Goal: Information Seeking & Learning: Learn about a topic

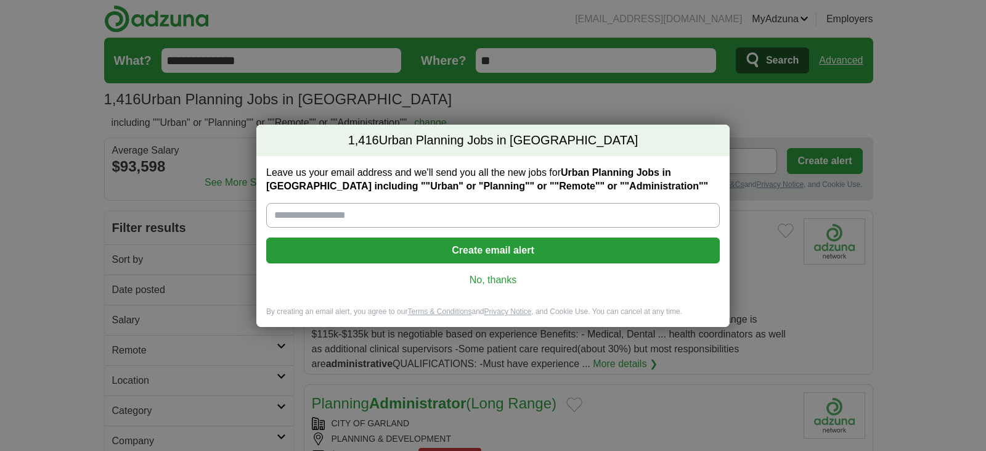
click at [488, 281] on link "No, thanks" at bounding box center [493, 280] width 434 height 14
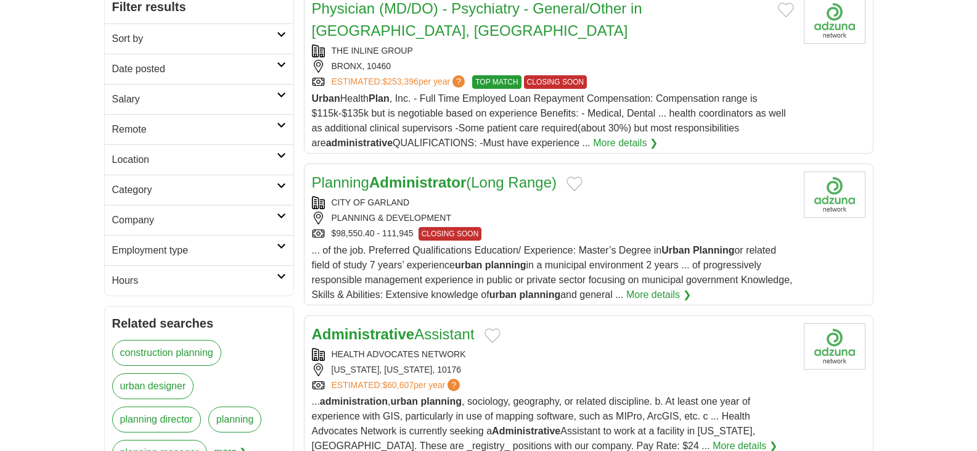
scroll to position [222, 0]
drag, startPoint x: 492, startPoint y: 271, endPoint x: 437, endPoint y: 157, distance: 126.8
click at [437, 173] on strong "Administrator" at bounding box center [417, 181] width 97 height 17
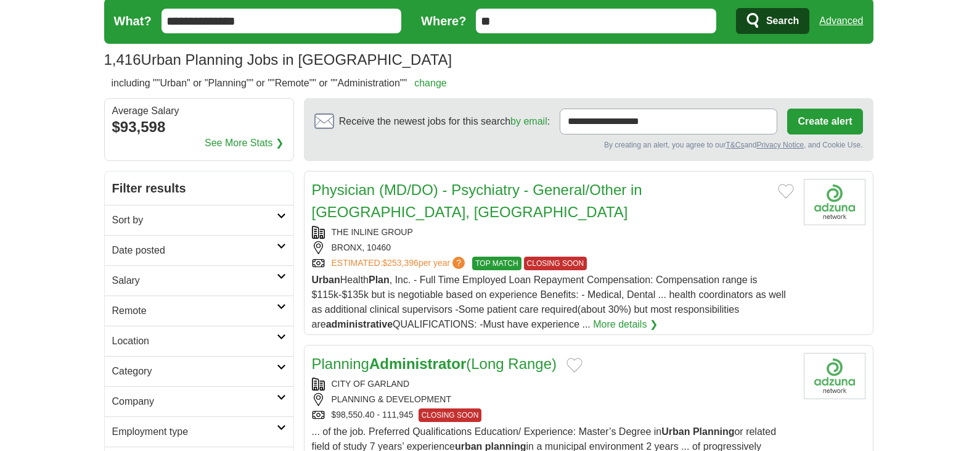
scroll to position [25, 0]
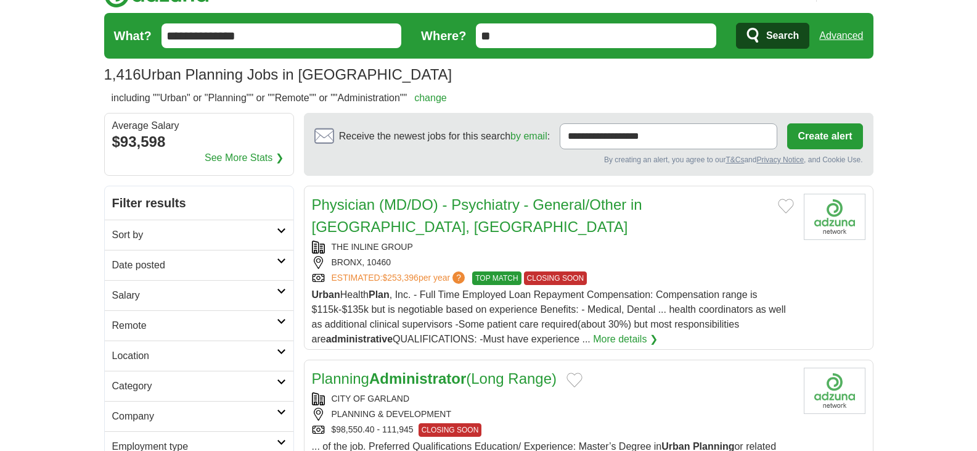
click at [538, 39] on input "**" at bounding box center [596, 35] width 240 height 25
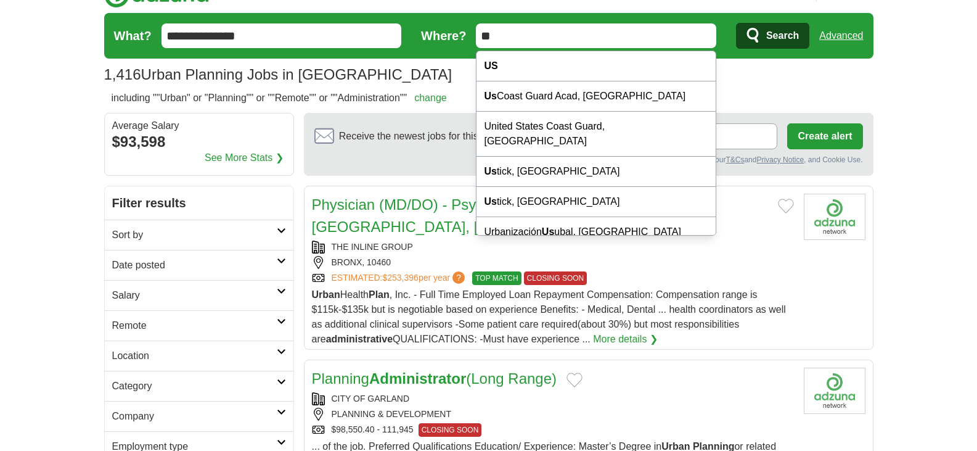
click at [538, 39] on input "**" at bounding box center [596, 35] width 240 height 25
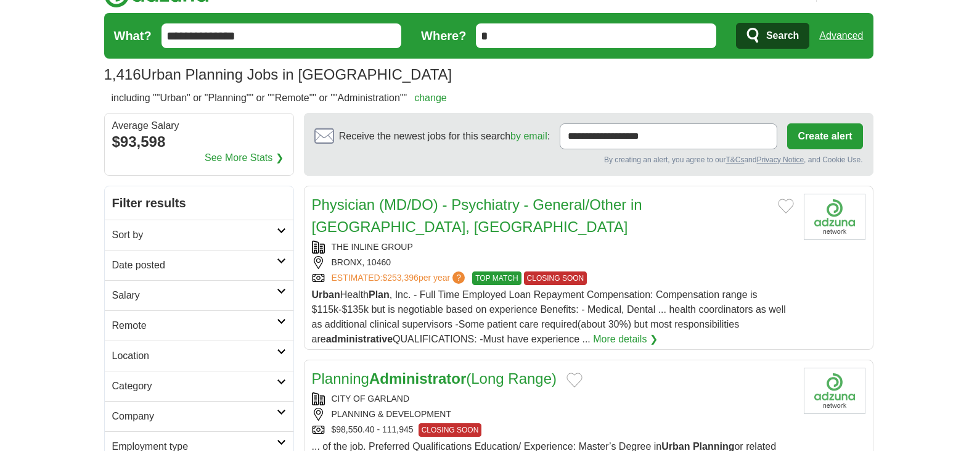
drag, startPoint x: 538, startPoint y: 37, endPoint x: 512, endPoint y: 34, distance: 26.1
click at [512, 34] on input "*" at bounding box center [596, 35] width 240 height 25
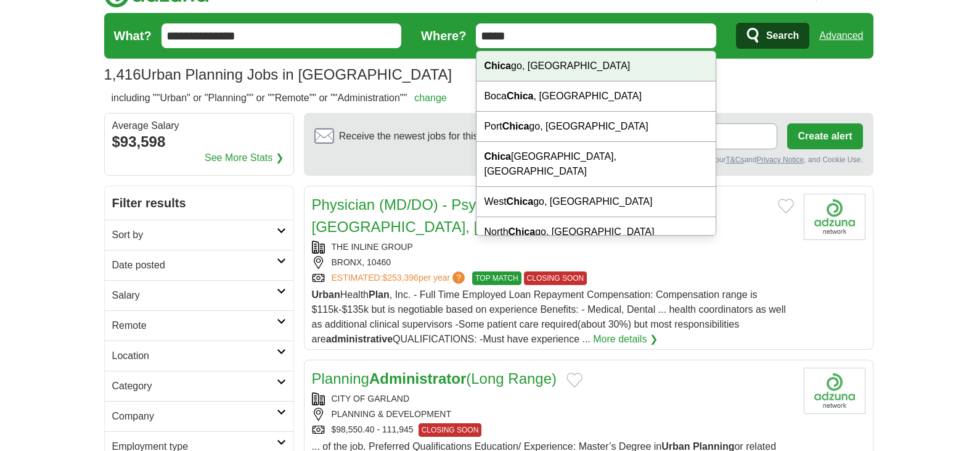
click at [512, 64] on div "Chica go, IL" at bounding box center [596, 66] width 239 height 30
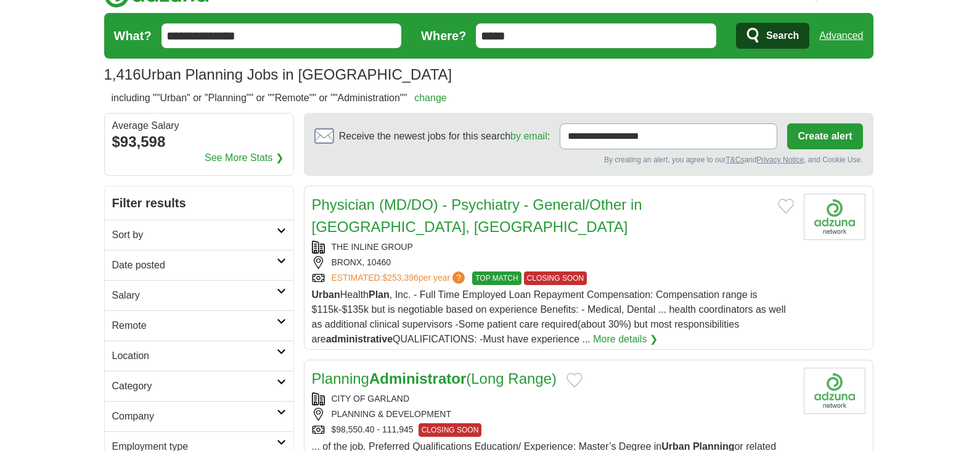
type input "**********"
click at [765, 41] on button "Search" at bounding box center [772, 36] width 73 height 26
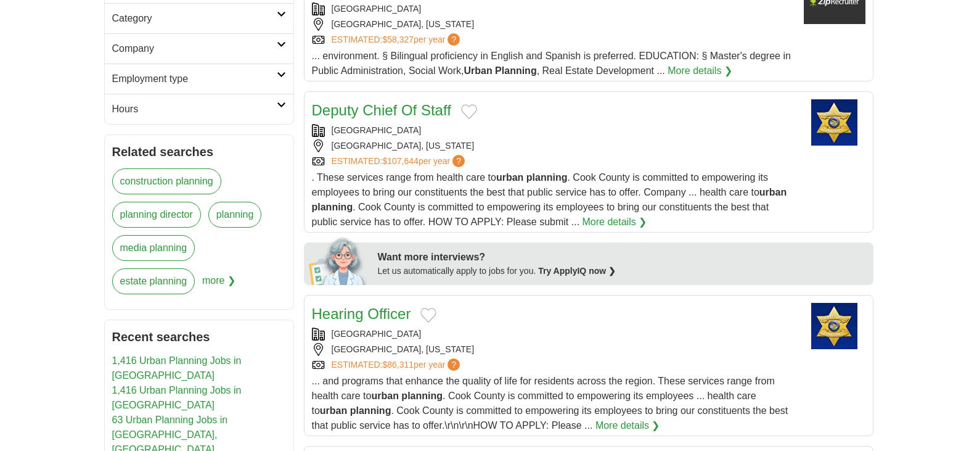
scroll to position [395, 0]
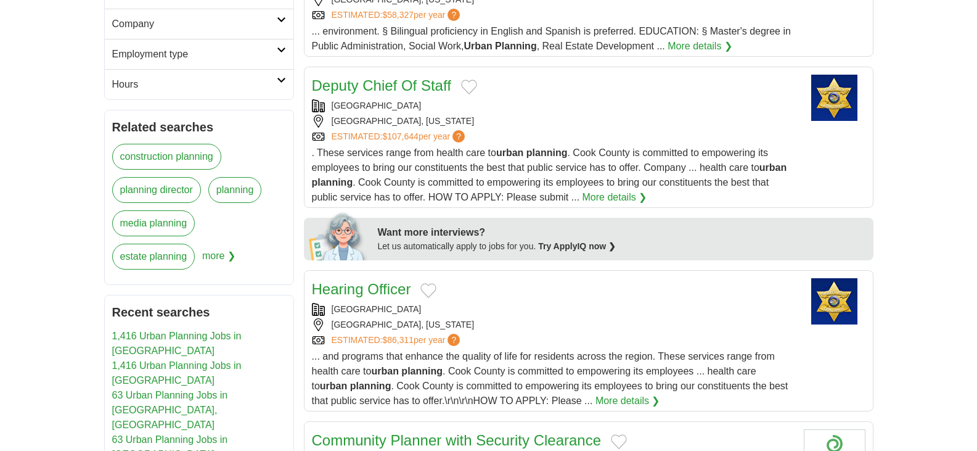
click at [416, 83] on link "Deputy Chief Of Staff" at bounding box center [381, 85] width 139 height 17
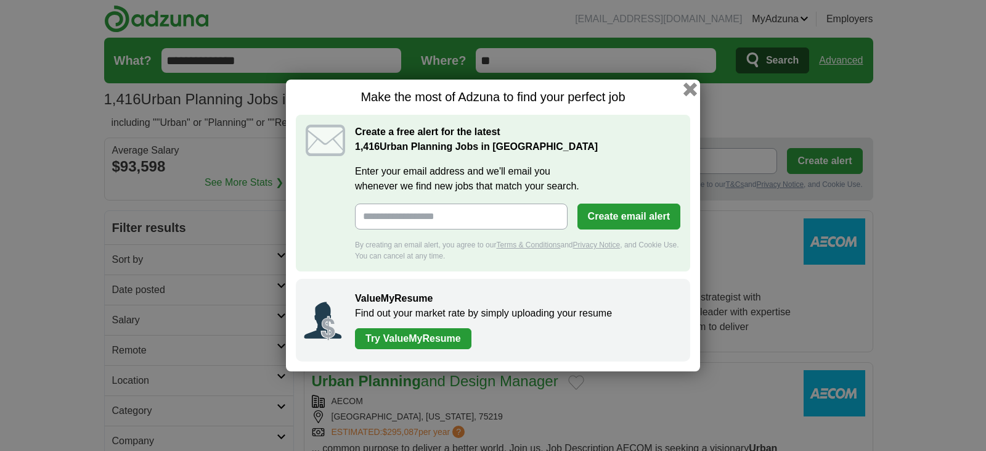
click at [685, 90] on button "button" at bounding box center [691, 90] width 14 height 14
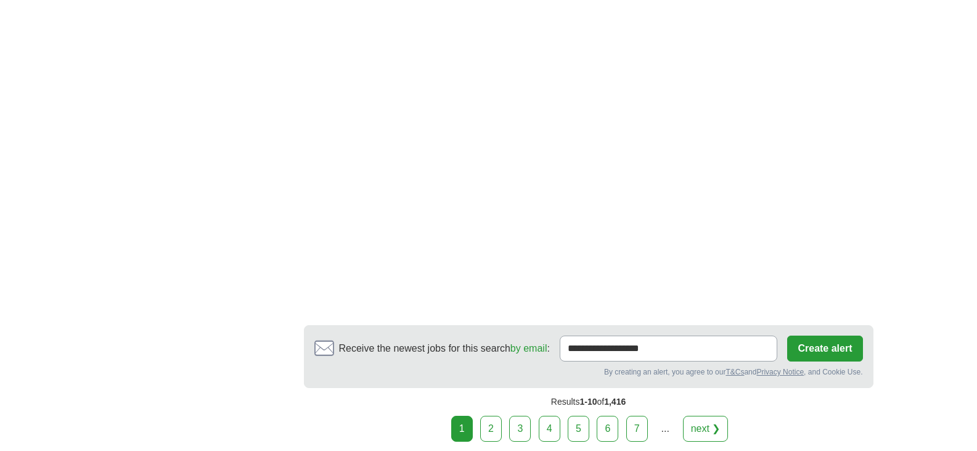
scroll to position [2368, 0]
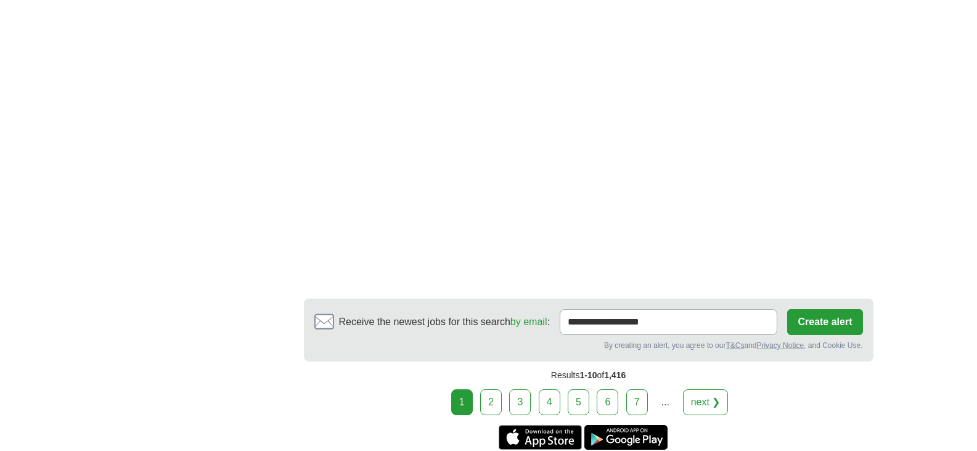
click at [490, 389] on link "2" at bounding box center [491, 402] width 22 height 26
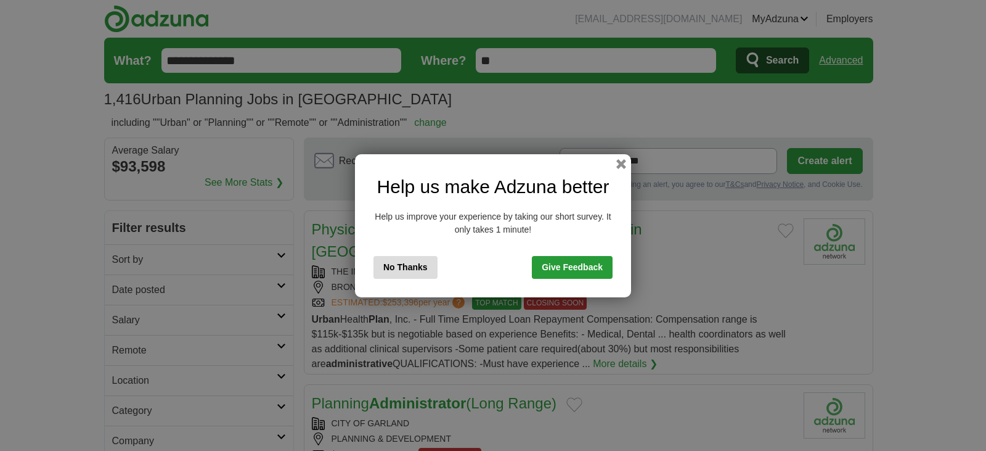
click at [572, 266] on link "Give Feedback" at bounding box center [572, 267] width 81 height 23
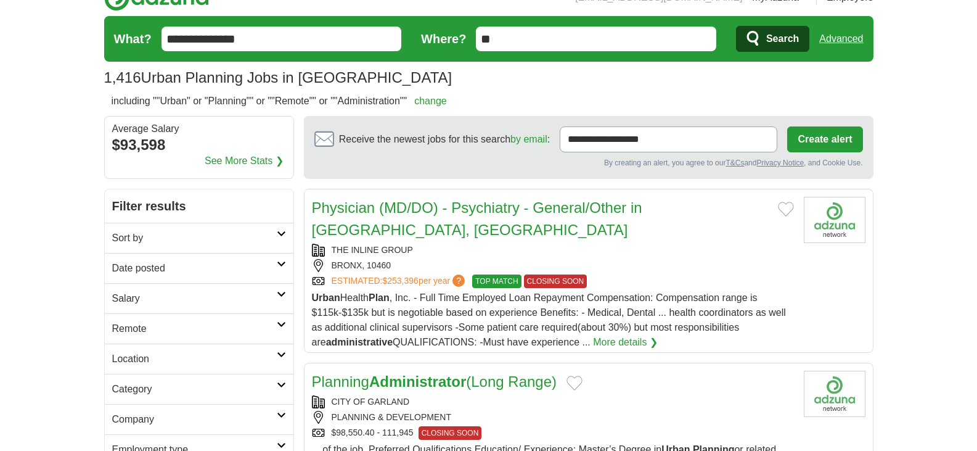
scroll to position [25, 0]
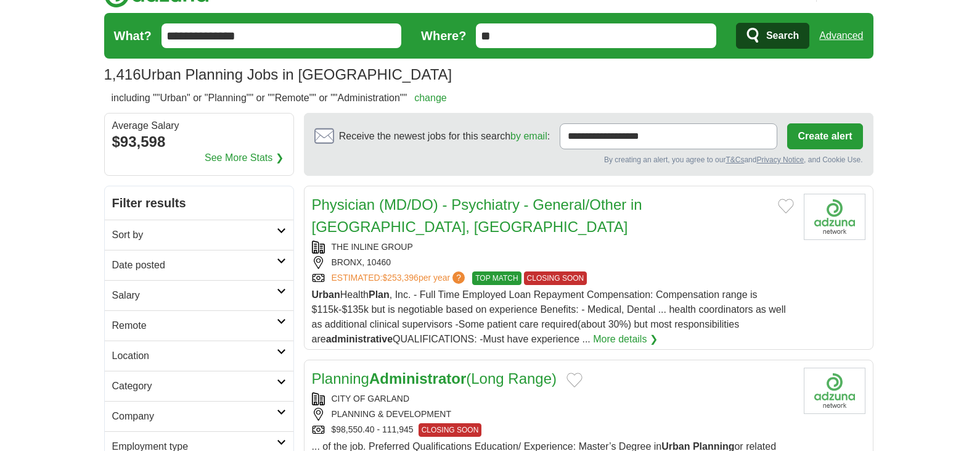
click at [130, 326] on h2 "Remote" at bounding box center [194, 325] width 165 height 15
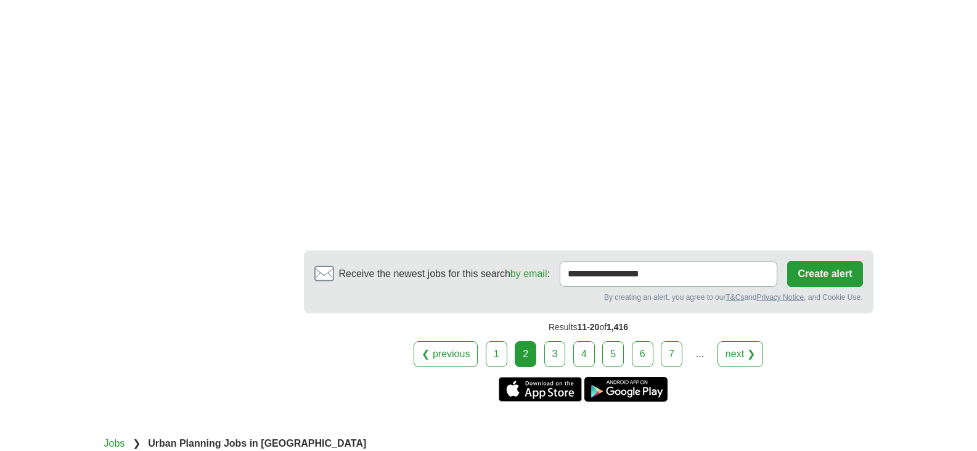
scroll to position [2368, 0]
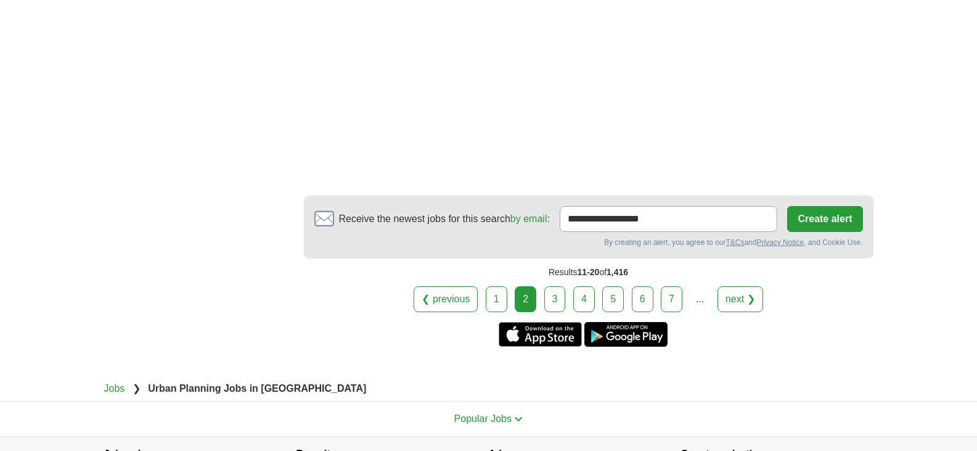
click at [556, 286] on link "3" at bounding box center [555, 299] width 22 height 26
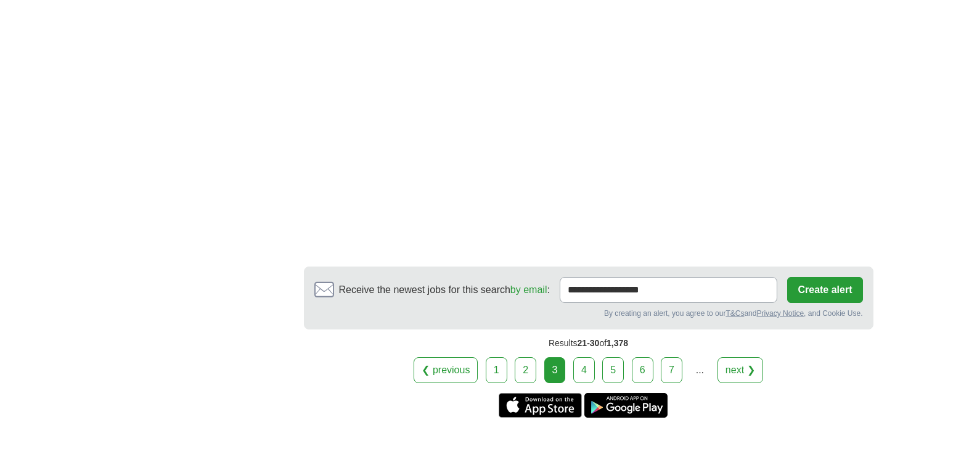
scroll to position [2269, 0]
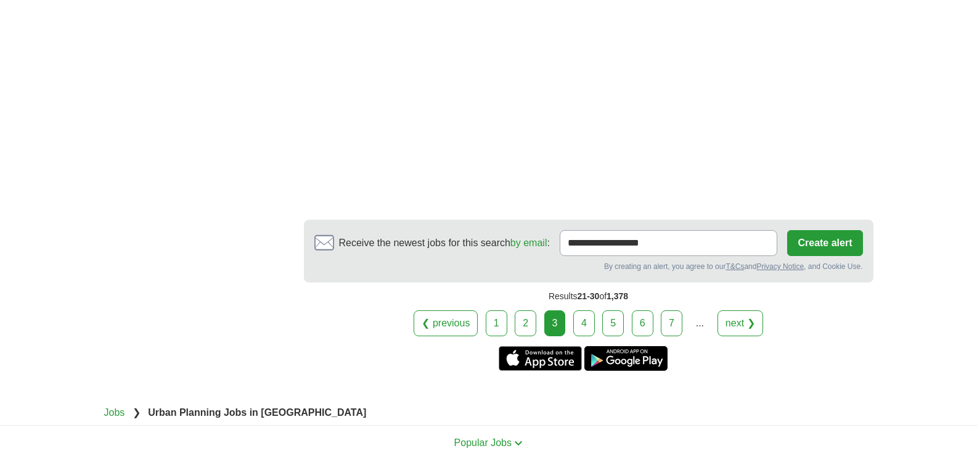
click at [586, 310] on link "4" at bounding box center [584, 323] width 22 height 26
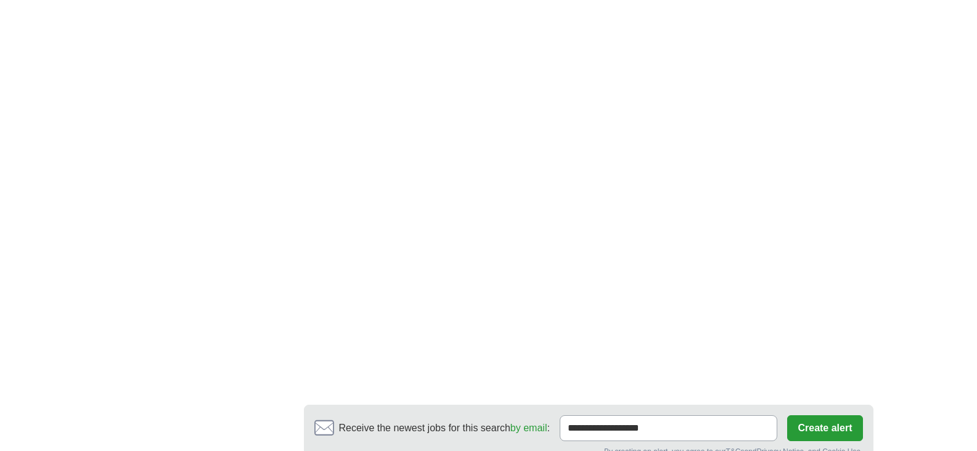
scroll to position [2096, 0]
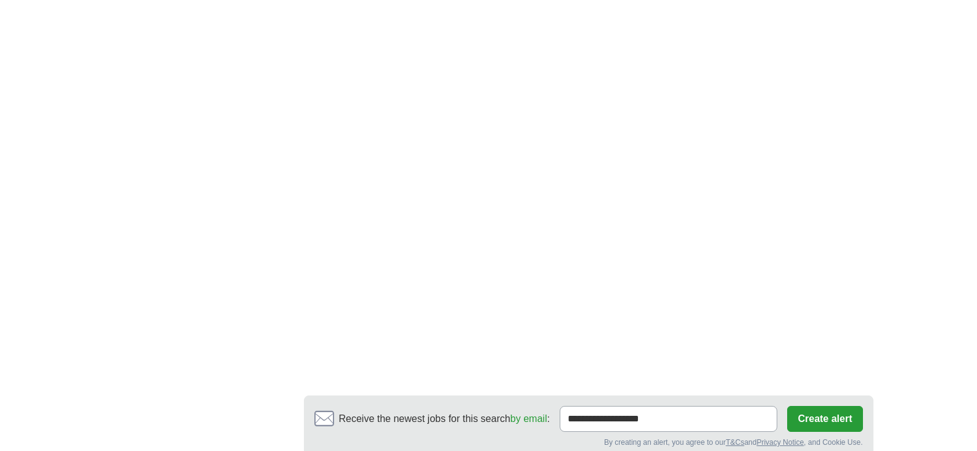
scroll to position [2318, 0]
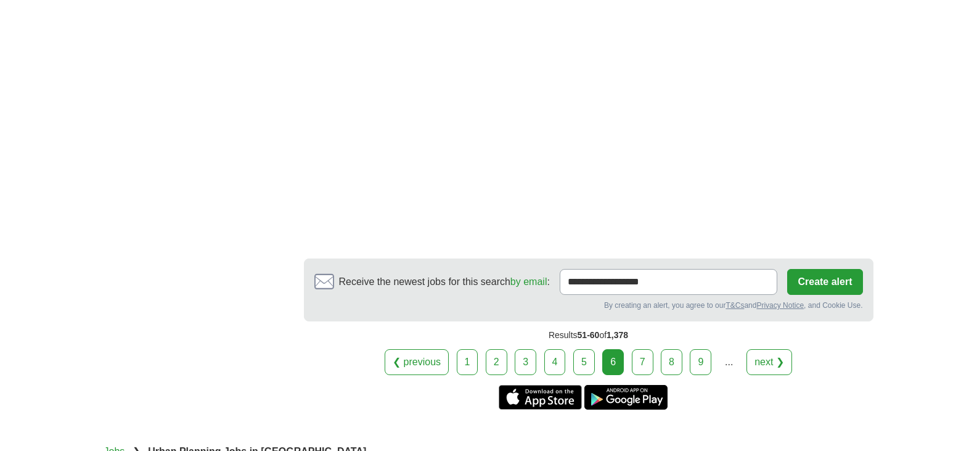
scroll to position [2244, 0]
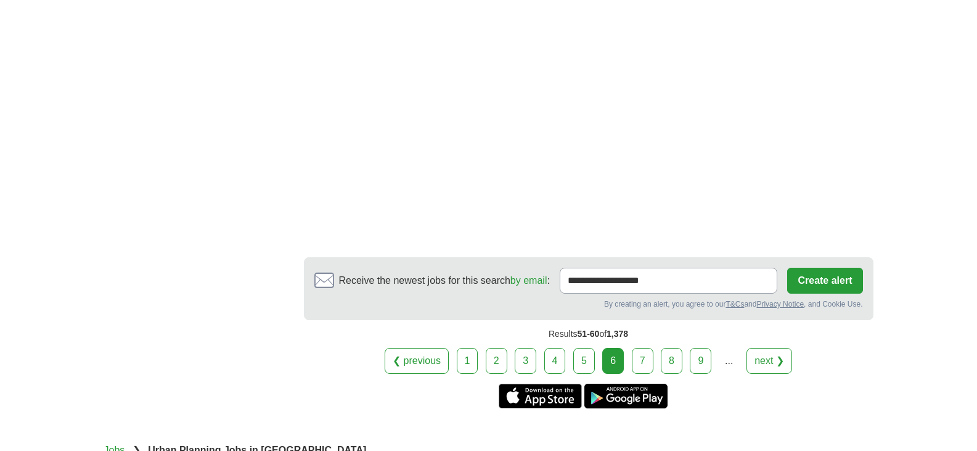
click at [643, 348] on link "7" at bounding box center [643, 361] width 22 height 26
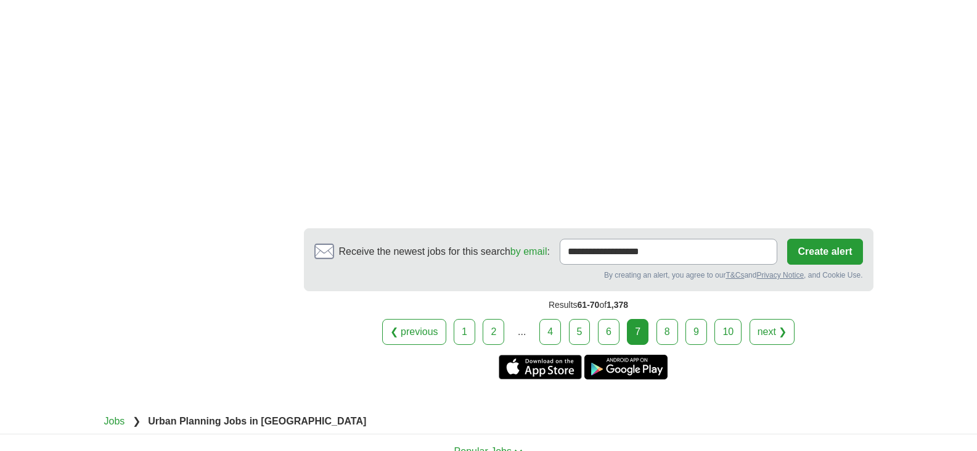
scroll to position [2096, 0]
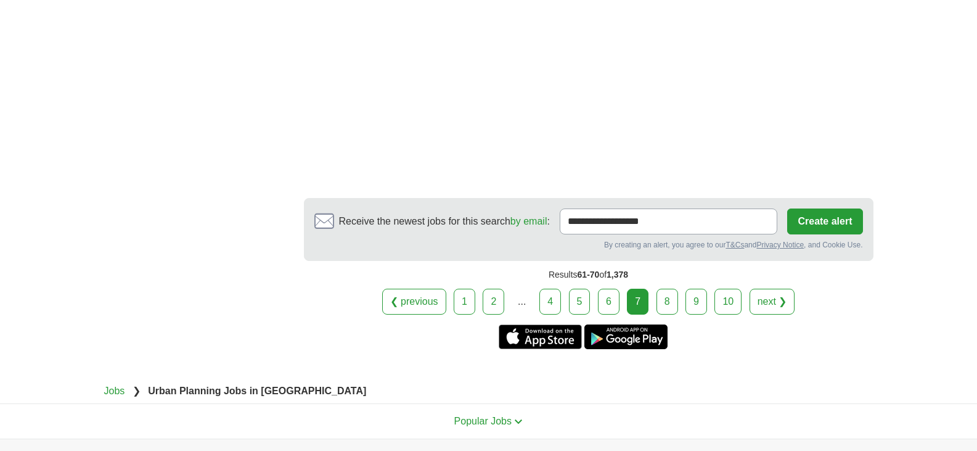
click at [667, 289] on link "8" at bounding box center [668, 302] width 22 height 26
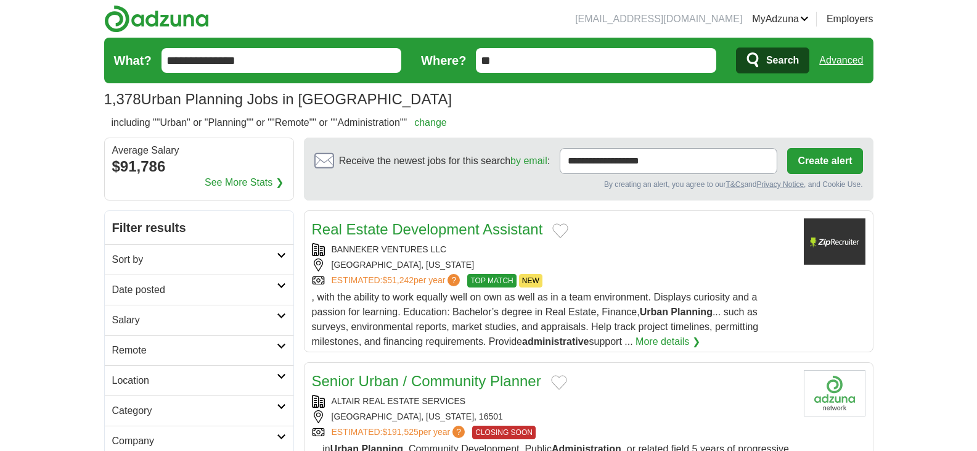
click at [527, 62] on input "**" at bounding box center [596, 60] width 240 height 25
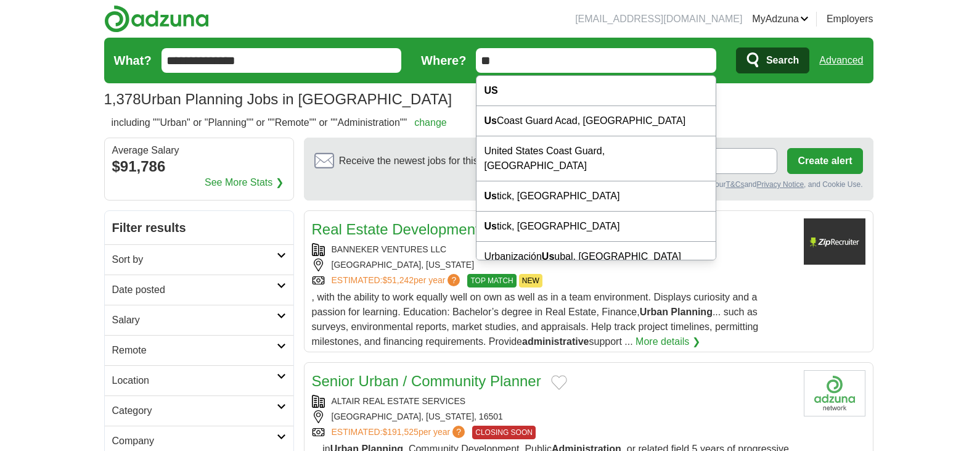
type input "*"
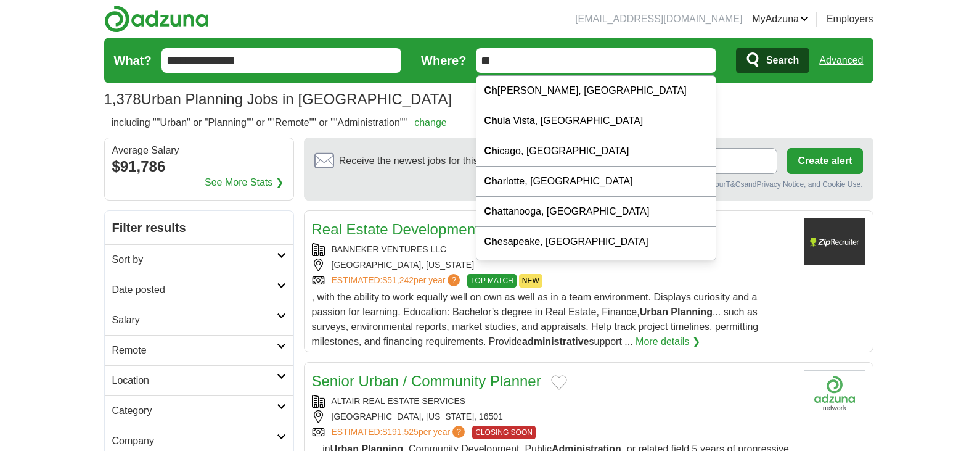
click at [499, 65] on input "**" at bounding box center [596, 60] width 240 height 25
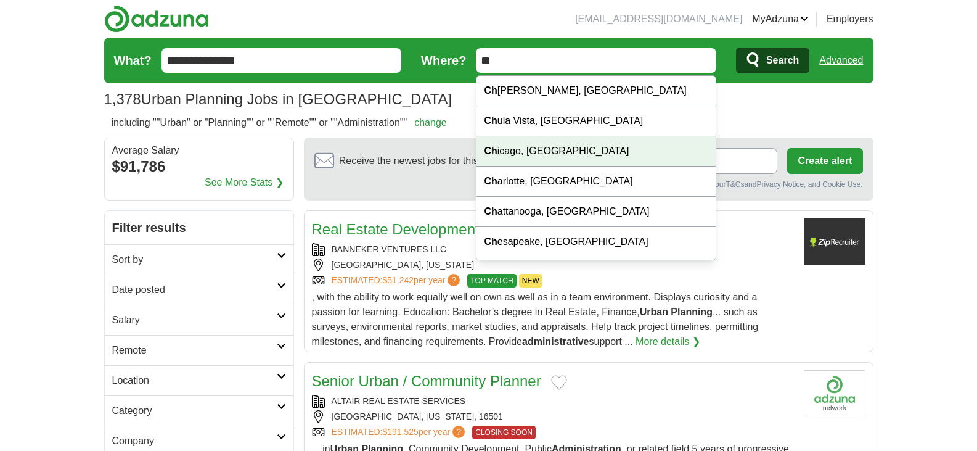
click at [502, 151] on div "Ch icago, IL" at bounding box center [596, 151] width 239 height 30
type input "**********"
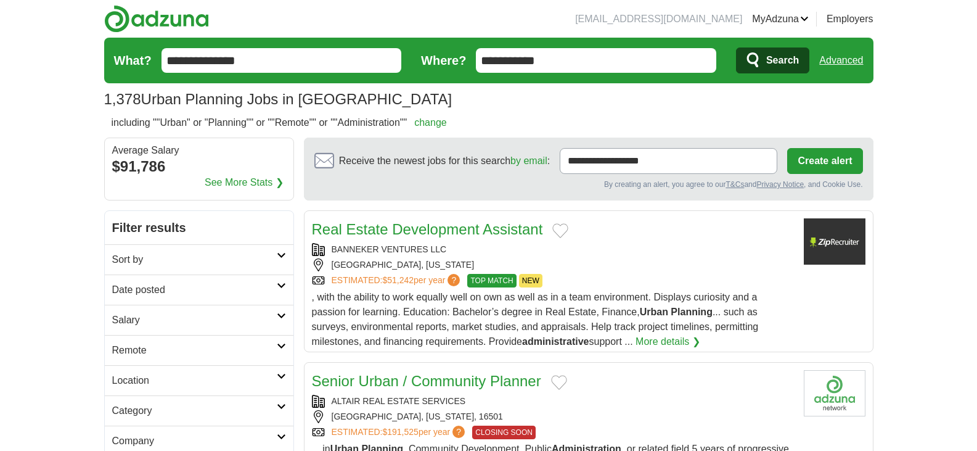
click at [761, 53] on button "Search" at bounding box center [772, 60] width 73 height 26
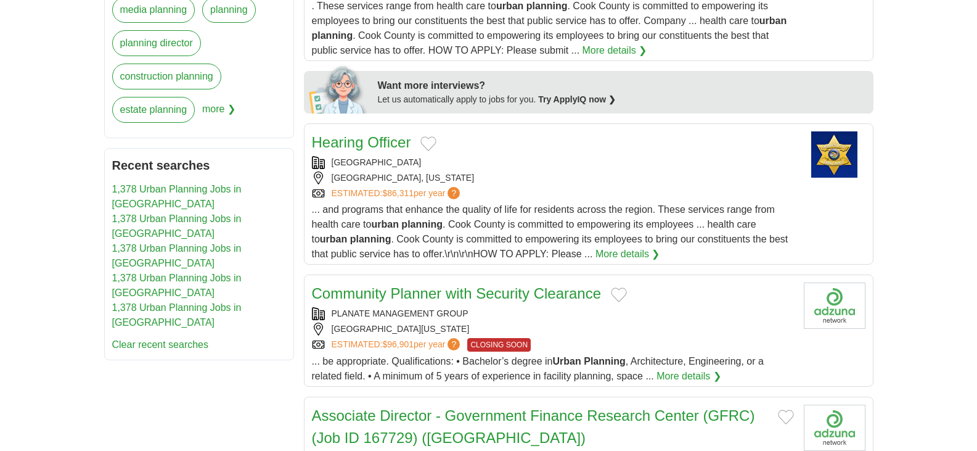
scroll to position [543, 0]
click at [392, 145] on link "Hearing Officer" at bounding box center [361, 141] width 99 height 17
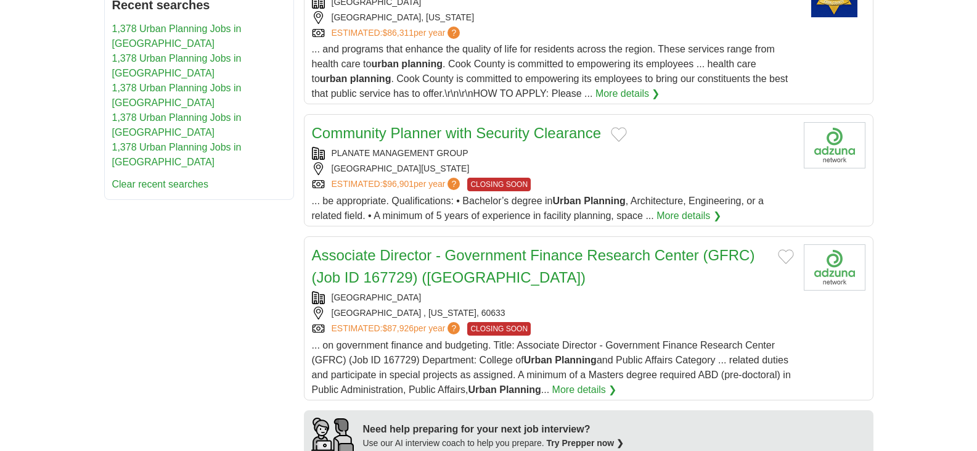
scroll to position [702, 0]
click at [444, 138] on link "Community Planner with Security Clearance" at bounding box center [457, 132] width 290 height 17
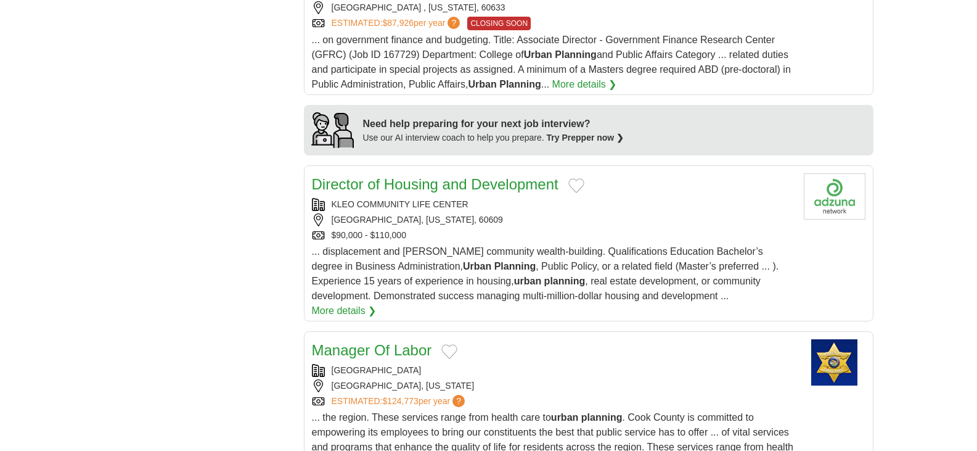
scroll to position [1012, 0]
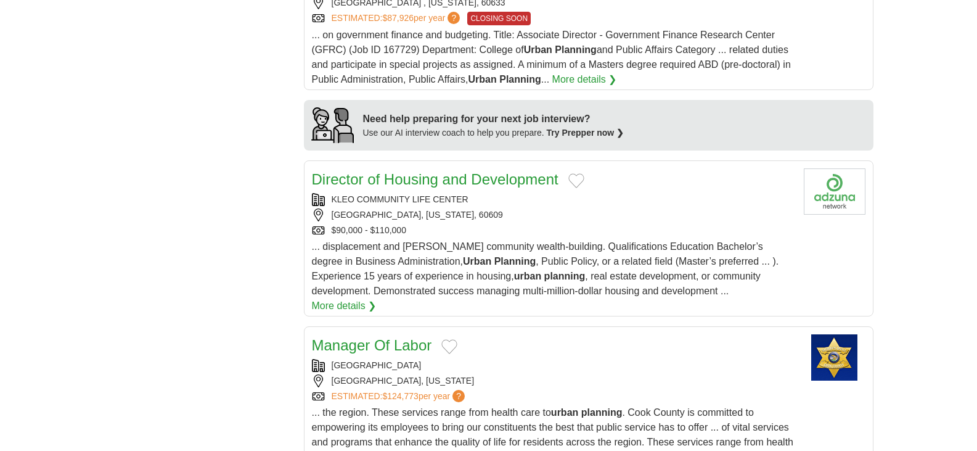
click at [953, 281] on body "pamgayles@gmail.com MyAdzuna Alerts Favorites Resumes ApplyIQ Preferences Poste…" at bounding box center [488, 435] width 977 height 2895
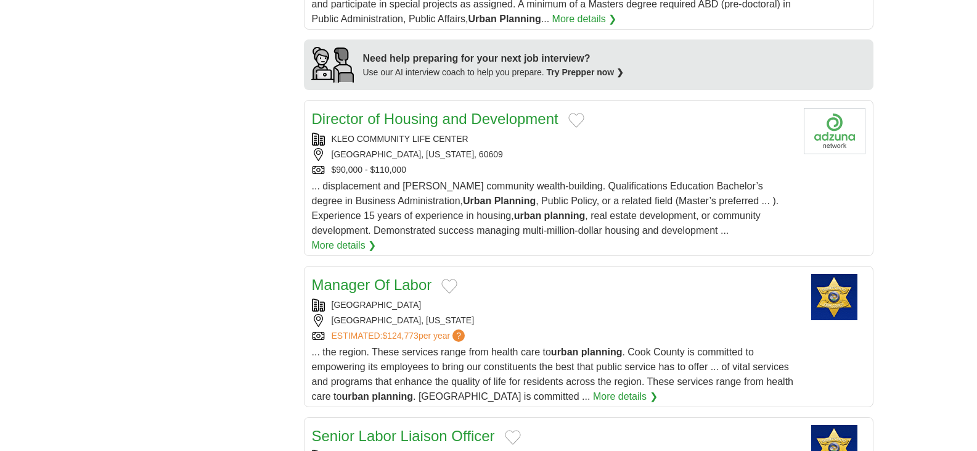
scroll to position [1078, 0]
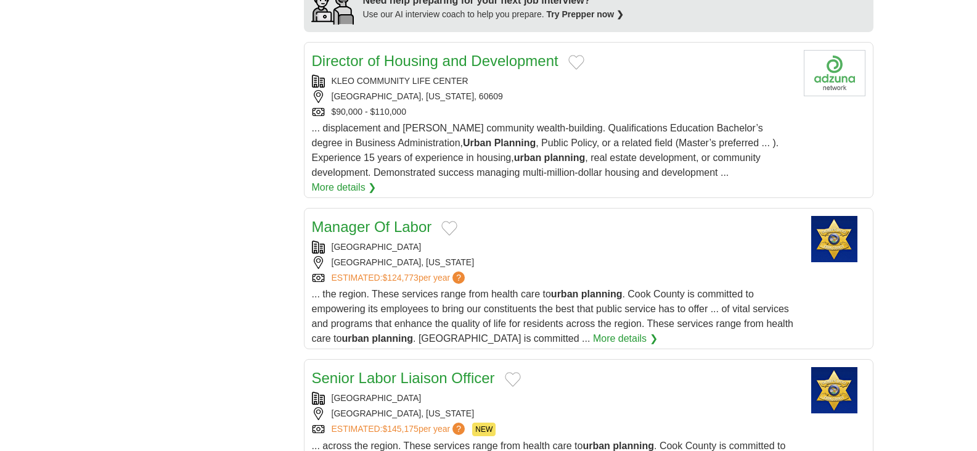
click at [960, 328] on body "pamgayles@gmail.com MyAdzuna Alerts Favorites Resumes ApplyIQ Preferences Poste…" at bounding box center [488, 317] width 977 height 2895
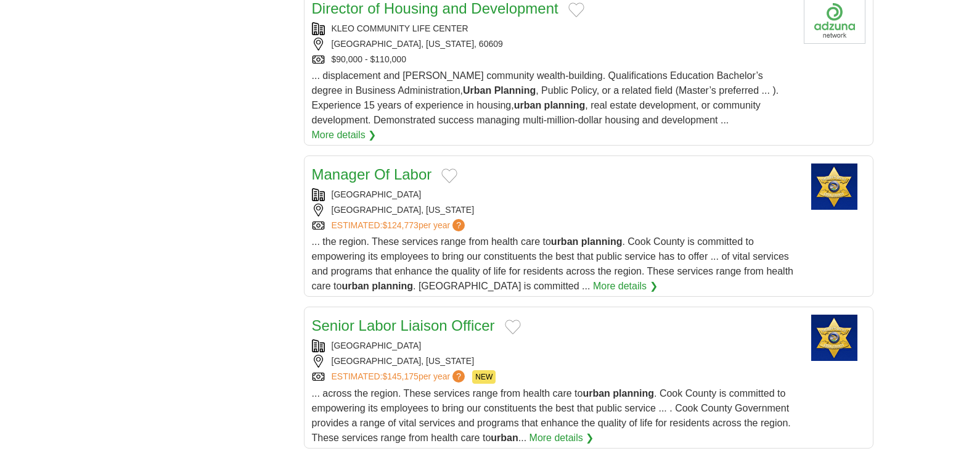
click at [957, 335] on body "pamgayles@gmail.com MyAdzuna Alerts Favorites Resumes ApplyIQ Preferences Poste…" at bounding box center [488, 264] width 977 height 2895
click at [964, 327] on body "pamgayles@gmail.com MyAdzuna Alerts Favorites Resumes ApplyIQ Preferences Poste…" at bounding box center [488, 264] width 977 height 2895
click at [969, 325] on body "pamgayles@gmail.com MyAdzuna Alerts Favorites Resumes ApplyIQ Preferences Poste…" at bounding box center [488, 264] width 977 height 2895
click at [972, 321] on body "pamgayles@gmail.com MyAdzuna Alerts Favorites Resumes ApplyIQ Preferences Poste…" at bounding box center [488, 264] width 977 height 2895
click at [972, 319] on body "pamgayles@gmail.com MyAdzuna Alerts Favorites Resumes ApplyIQ Preferences Poste…" at bounding box center [488, 264] width 977 height 2895
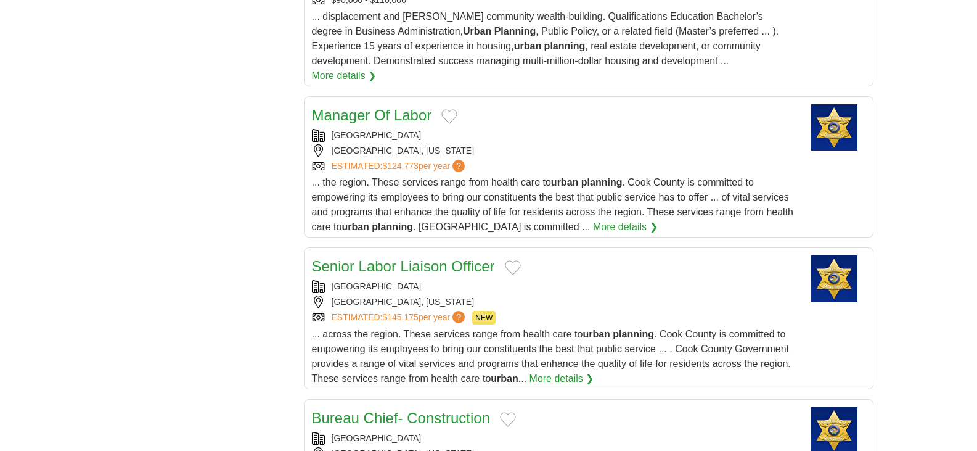
click at [961, 326] on body "pamgayles@gmail.com MyAdzuna Alerts Favorites Resumes ApplyIQ Preferences Poste…" at bounding box center [488, 205] width 977 height 2895
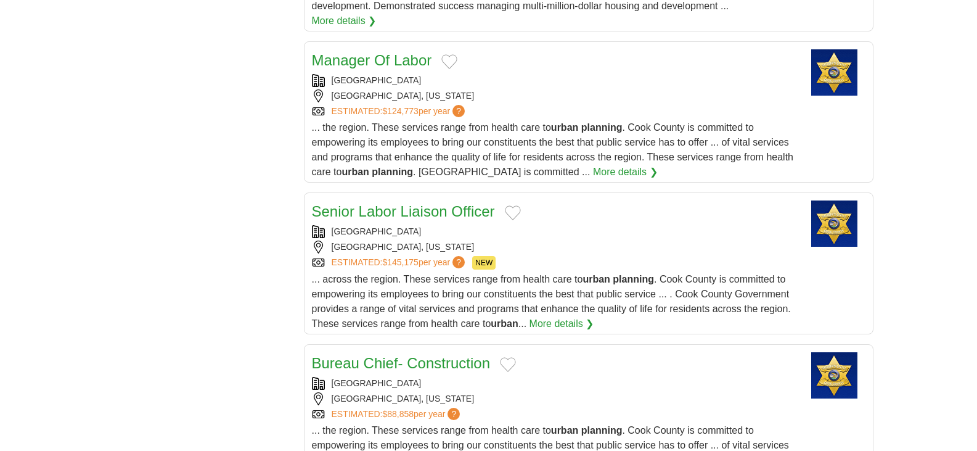
click at [958, 315] on body "pamgayles@gmail.com MyAdzuna Alerts Favorites Resumes ApplyIQ Preferences Poste…" at bounding box center [488, 150] width 977 height 2895
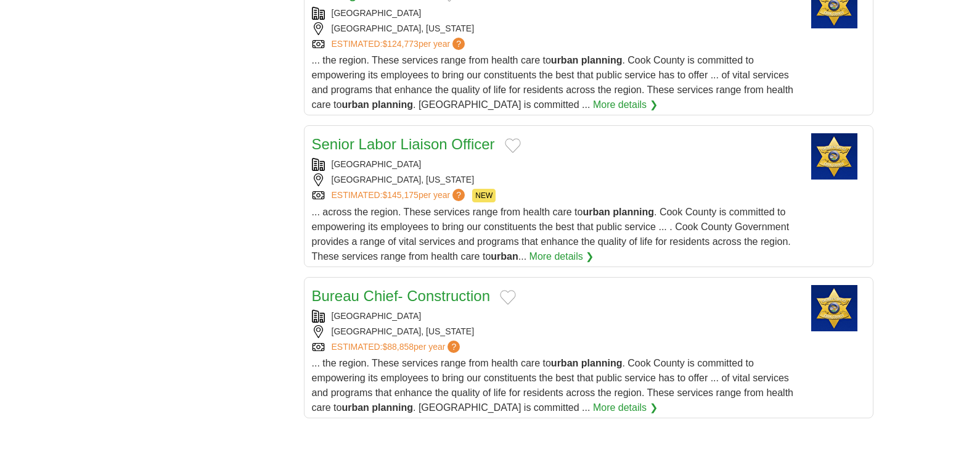
click at [967, 311] on body "pamgayles@gmail.com MyAdzuna Alerts Favorites Resumes ApplyIQ Preferences Poste…" at bounding box center [488, 83] width 977 height 2895
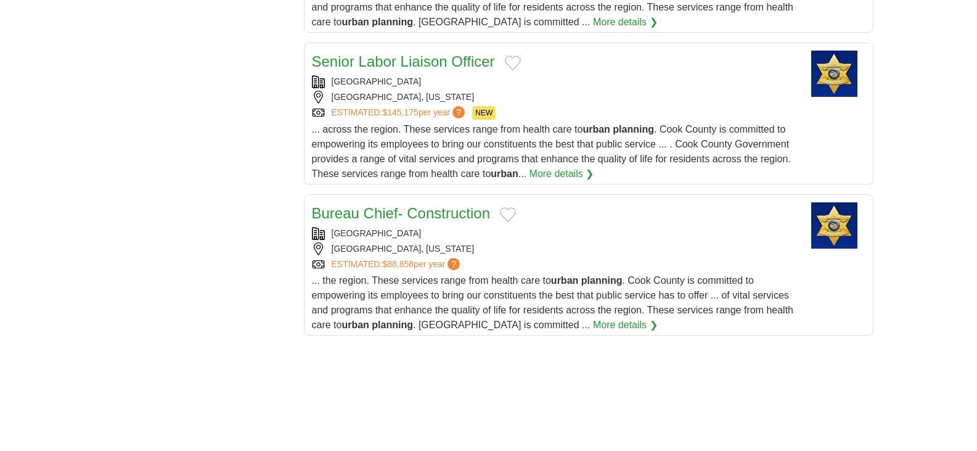
click at [959, 315] on body "pamgayles@gmail.com MyAdzuna Alerts Favorites Resumes ApplyIQ Preferences Poste…" at bounding box center [488, 1] width 977 height 2895
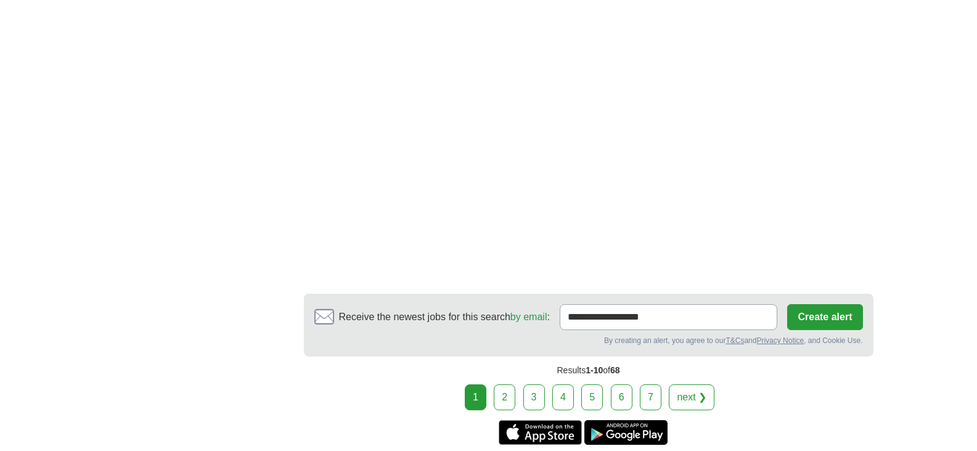
scroll to position [2264, 0]
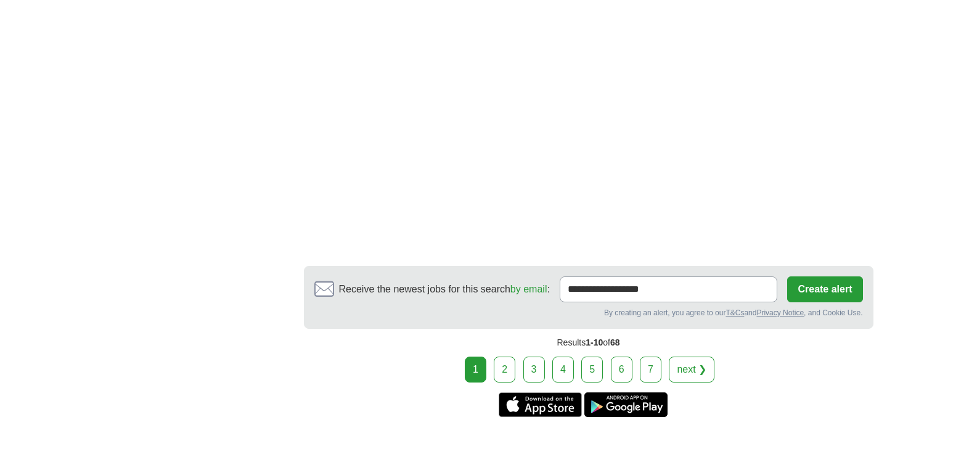
click at [505, 356] on link "2" at bounding box center [505, 369] width 22 height 26
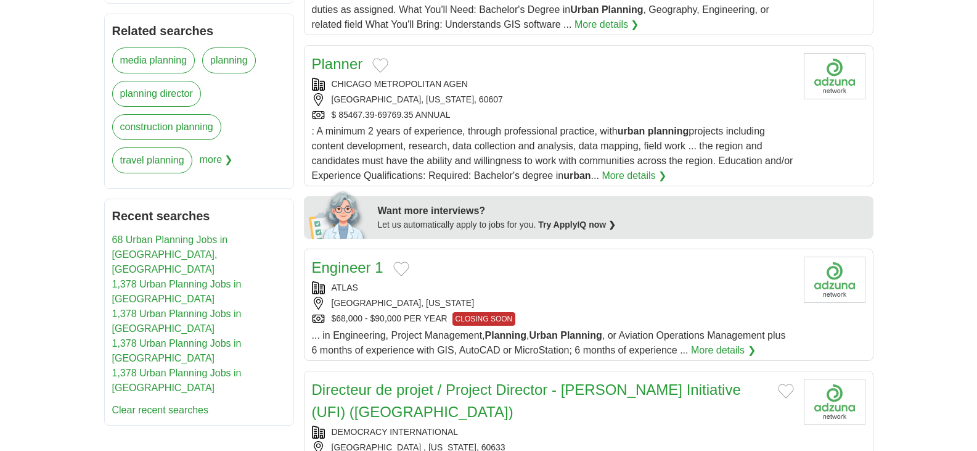
scroll to position [493, 0]
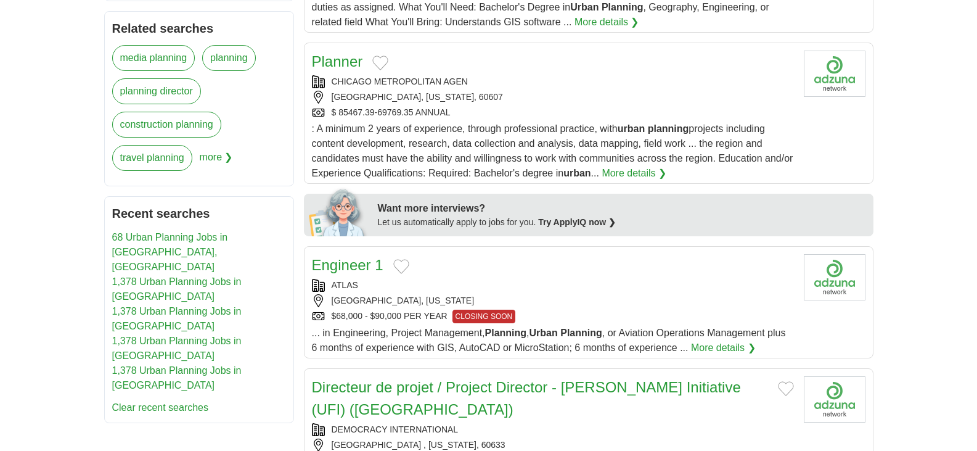
click at [339, 61] on link "Planner" at bounding box center [337, 61] width 51 height 17
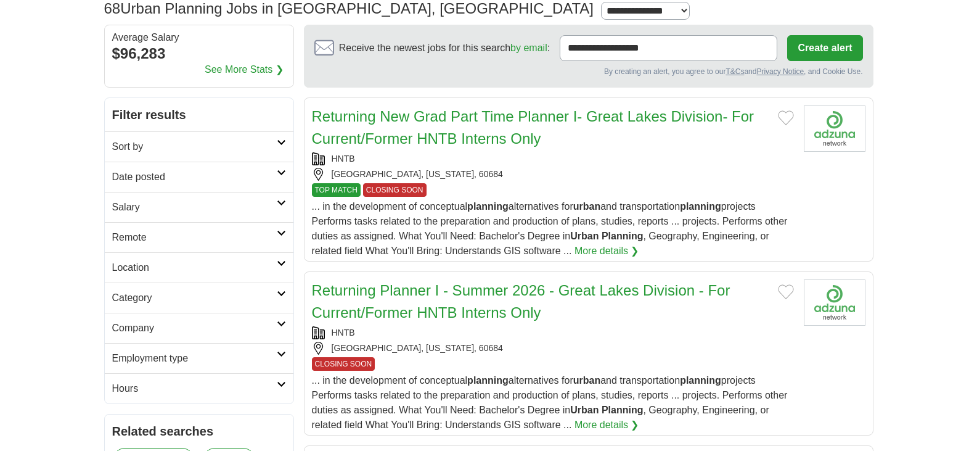
scroll to position [0, 0]
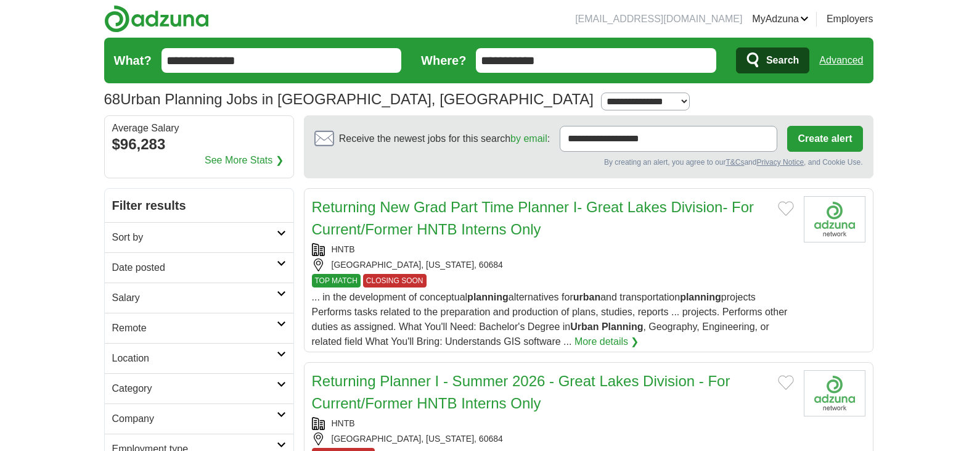
click at [0, 0] on link "Logout" at bounding box center [0, 0] width 0 height 0
